Goal: Task Accomplishment & Management: Manage account settings

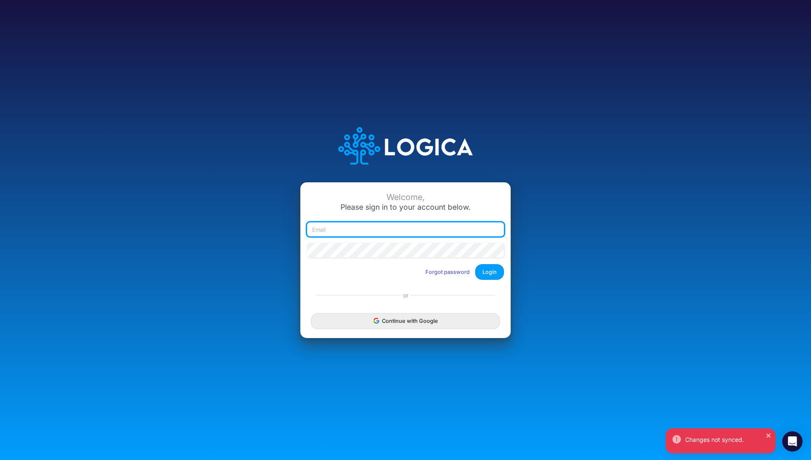
type input "[EMAIL_ADDRESS][DOMAIN_NAME]"
click at [491, 277] on button "Login" at bounding box center [489, 272] width 29 height 16
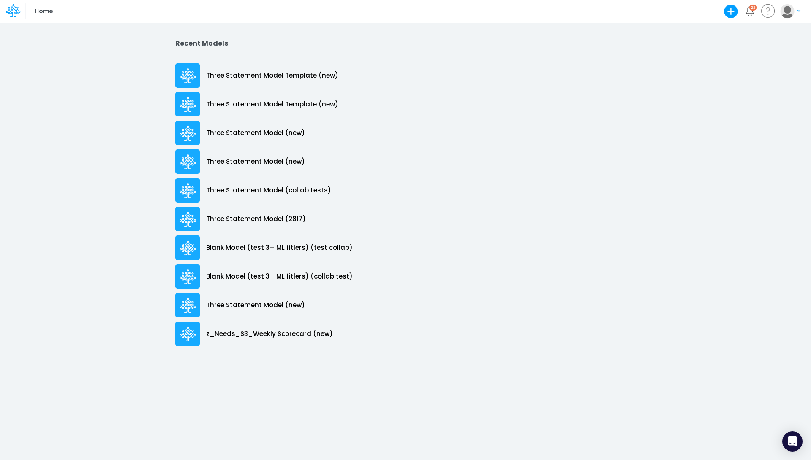
click at [785, 11] on img "button" at bounding box center [787, 11] width 14 height 14
click at [760, 27] on button "My profile settings" at bounding box center [755, 30] width 90 height 13
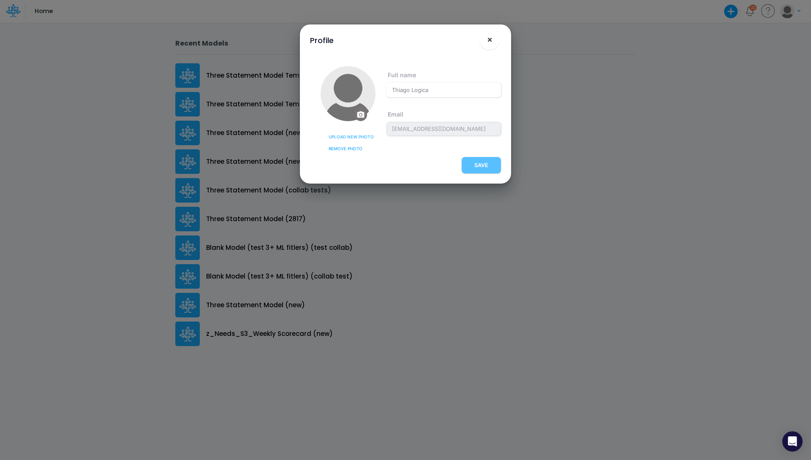
click at [492, 41] on span "×" at bounding box center [489, 39] width 5 height 10
